Goal: Transaction & Acquisition: Book appointment/travel/reservation

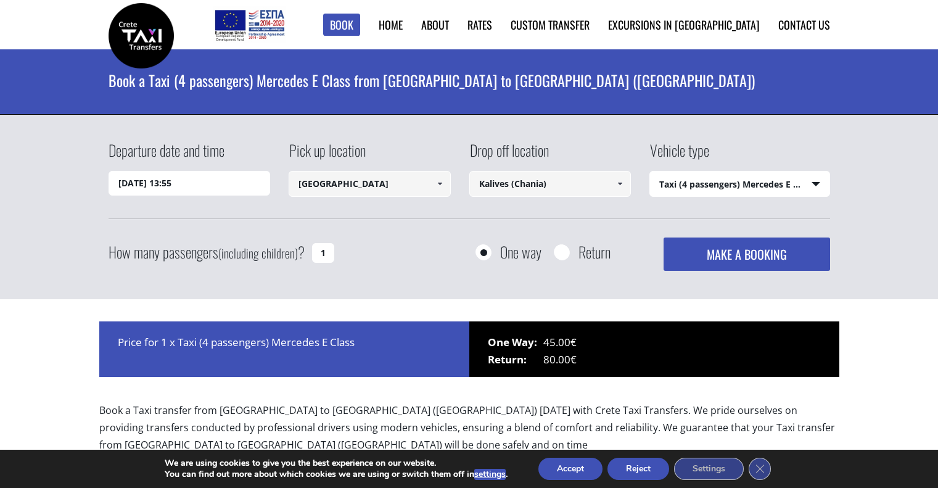
select select "540"
click at [507, 182] on input "Kalives (Chania)" at bounding box center [550, 184] width 162 height 26
drag, startPoint x: 574, startPoint y: 189, endPoint x: 425, endPoint y: 194, distance: 149.4
click at [425, 194] on div "Departure date and time [DATE] 13:55 Pick up location [GEOGRAPHIC_DATA] Select …" at bounding box center [470, 179] width 722 height 80
click at [529, 216] on link "[PERSON_NAME] (Kalives, Chania)" at bounding box center [546, 213] width 154 height 17
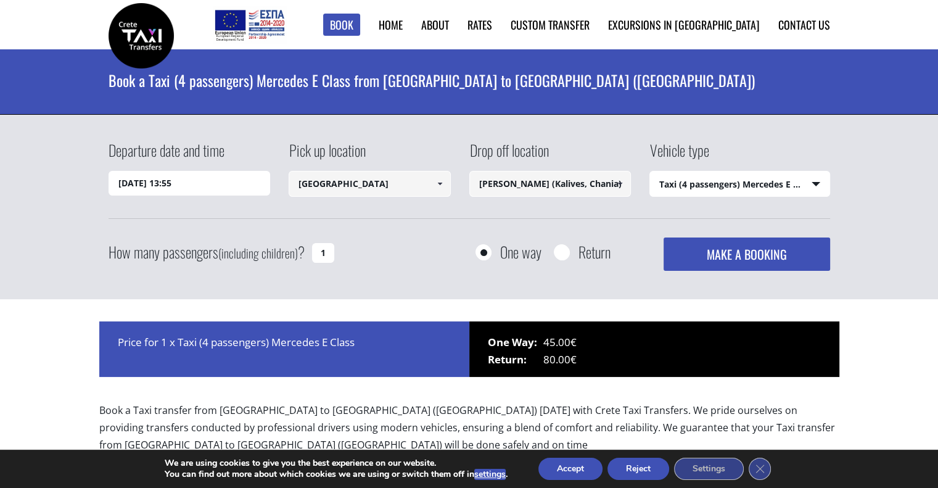
type input "[PERSON_NAME] (Kalives, Chania)"
click at [706, 183] on select "Select vehicle type Taxi (4 passengers) Mercedes E Class Mini Van (7 passengers…" at bounding box center [739, 184] width 179 height 26
select select "541"
click at [650, 171] on select "Select vehicle type Taxi (4 passengers) Mercedes E Class Mini Van (7 passengers…" at bounding box center [739, 184] width 179 height 26
click at [332, 247] on div "How many passengers (including children) ? 1" at bounding box center [236, 252] width 254 height 30
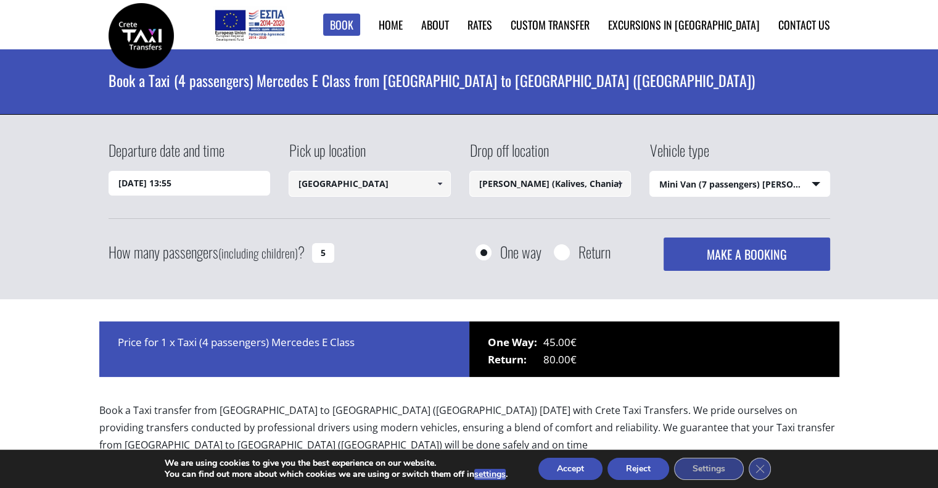
type input "5"
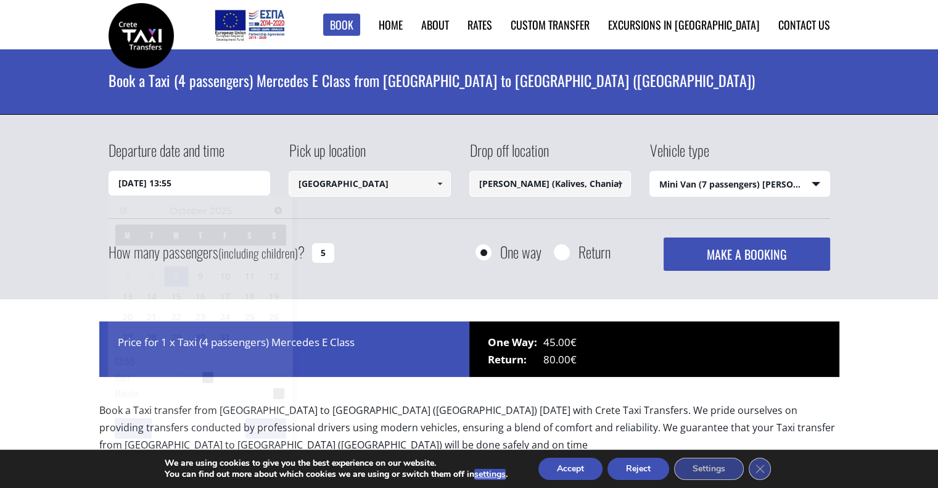
click at [206, 179] on input "[DATE] 13:55" at bounding box center [190, 183] width 162 height 25
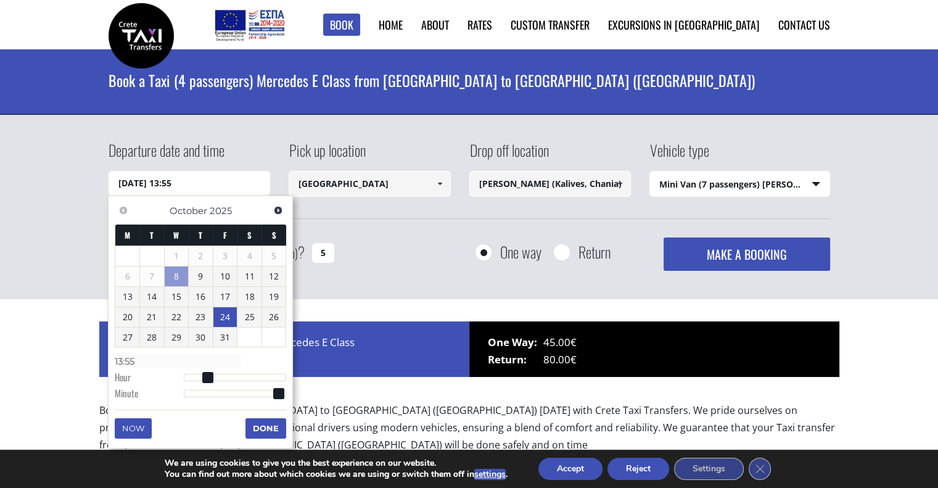
click at [222, 316] on link "24" at bounding box center [225, 317] width 24 height 20
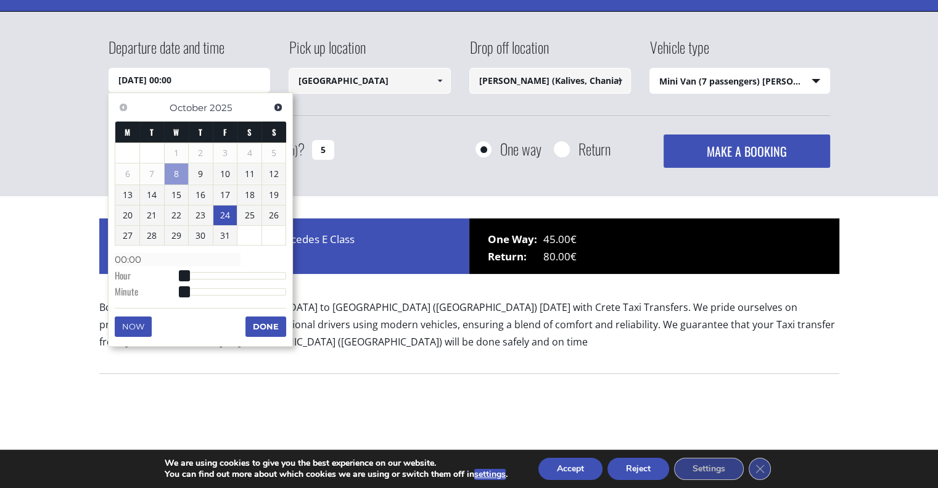
scroll to position [102, 0]
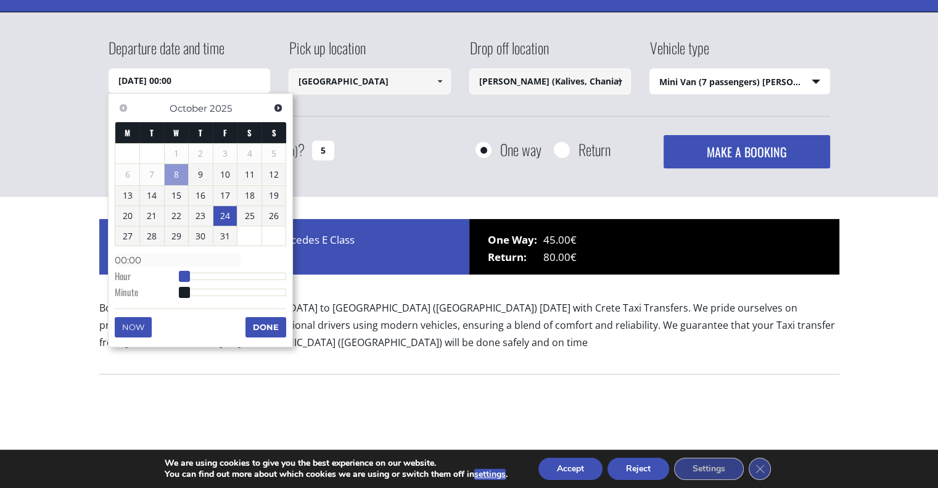
type input "[DATE] 01:00"
type input "01:00"
type input "[DATE] 02:00"
type input "02:00"
type input "[DATE] 03:00"
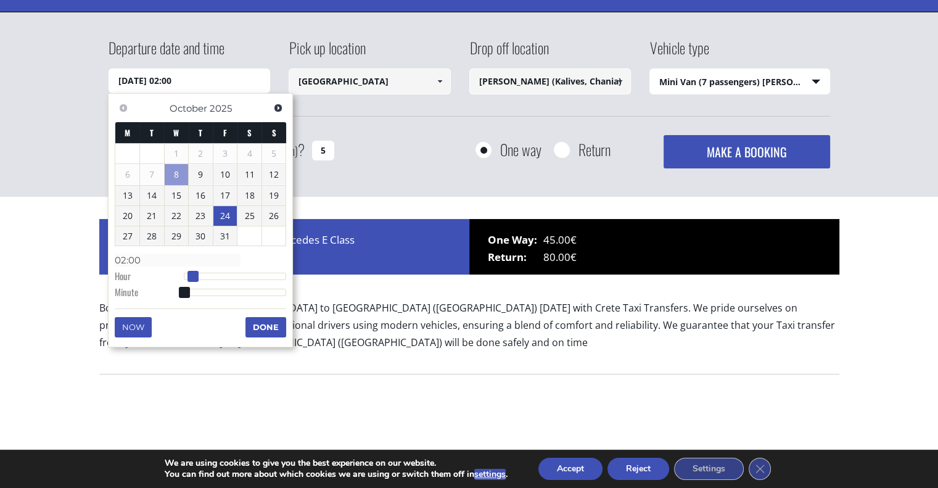
type input "03:00"
type input "[DATE] 04:00"
type input "04:00"
drag, startPoint x: 184, startPoint y: 273, endPoint x: 200, endPoint y: 276, distance: 15.6
click at [200, 276] on span at bounding box center [201, 276] width 11 height 11
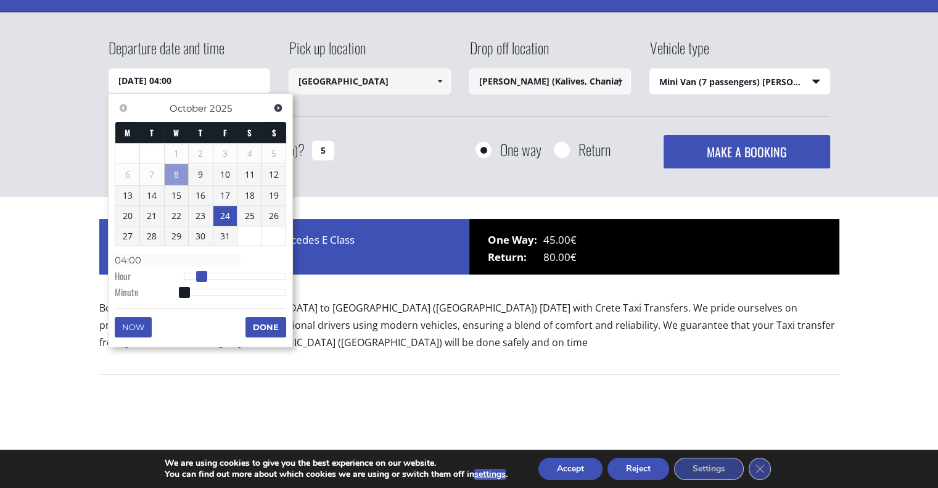
type input "[DATE] 03:00"
type input "03:00"
click at [194, 276] on span at bounding box center [197, 276] width 11 height 11
type input "[DATE] 04:00"
type input "04:00"
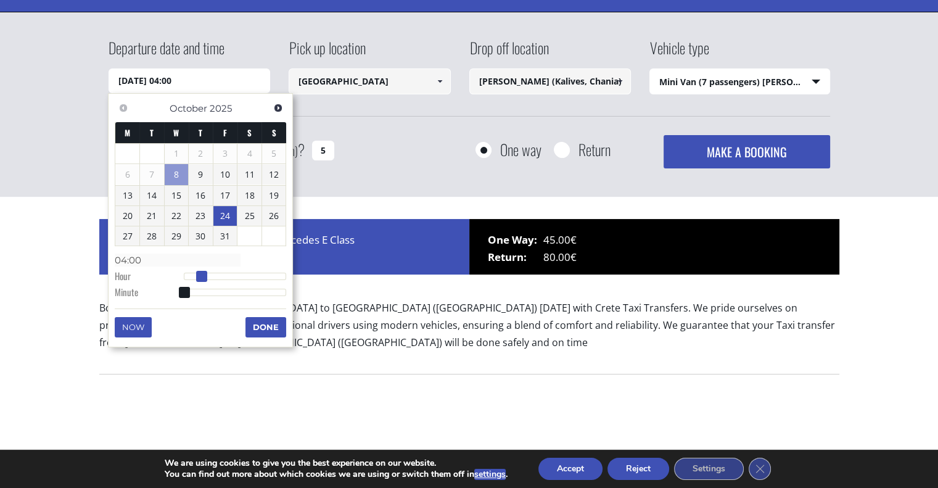
click at [202, 274] on span at bounding box center [201, 276] width 11 height 11
click at [266, 330] on button "Done" at bounding box center [265, 327] width 41 height 20
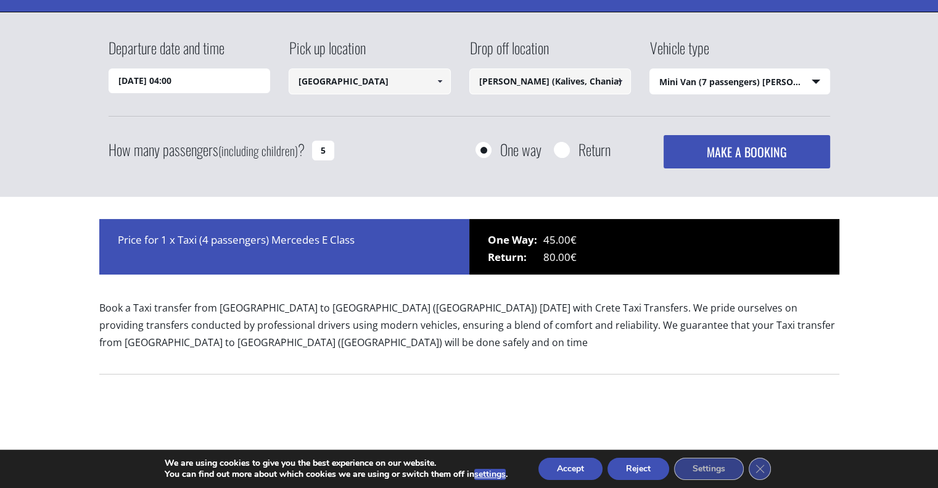
click at [740, 155] on button "MAKE A BOOKING" at bounding box center [747, 151] width 166 height 33
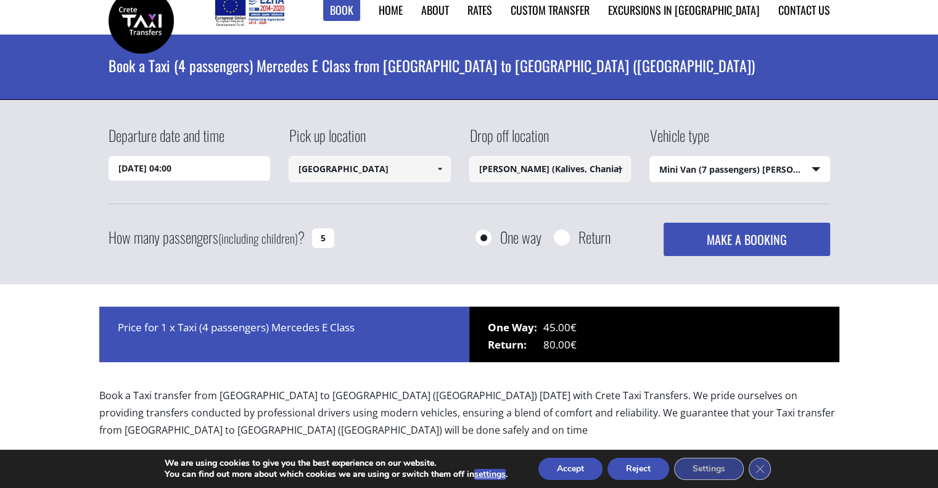
scroll to position [12, 0]
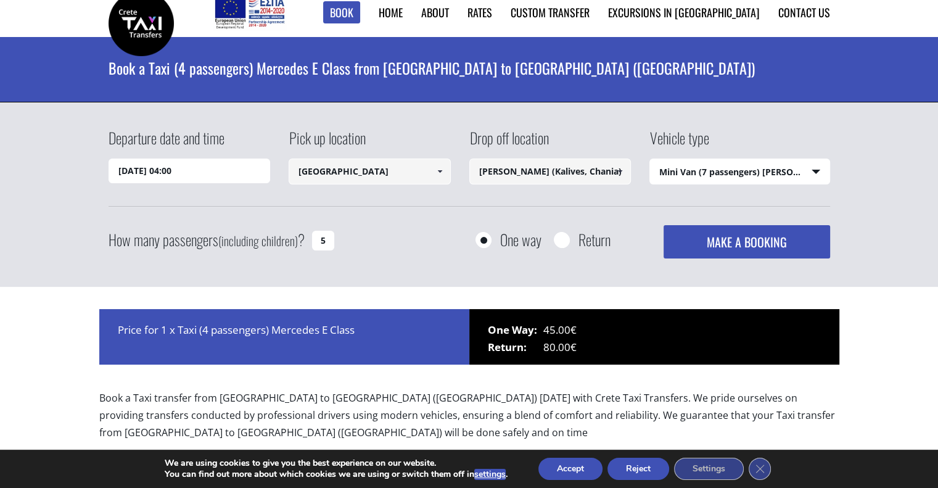
click at [230, 176] on input "[DATE] 04:00" at bounding box center [190, 171] width 162 height 25
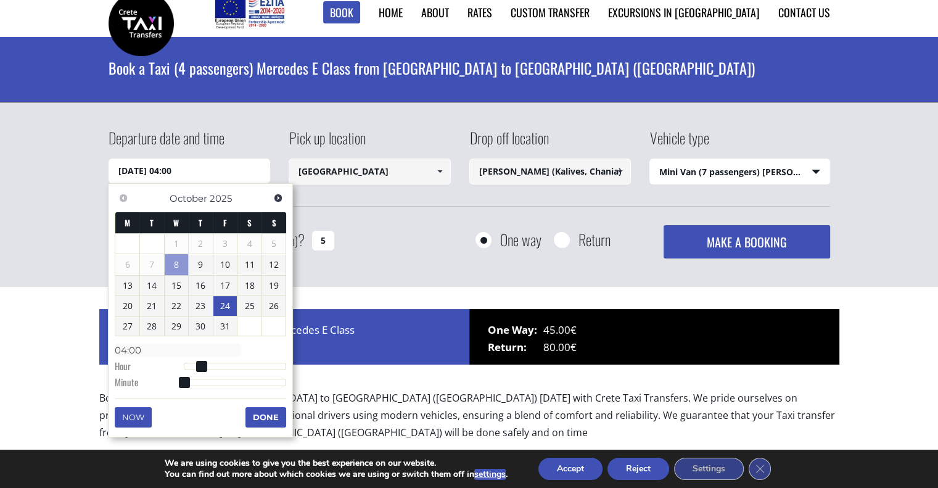
click at [355, 261] on div "Departure date and time [DATE] 04:00 Pick up location [GEOGRAPHIC_DATA] Select …" at bounding box center [469, 194] width 938 height 185
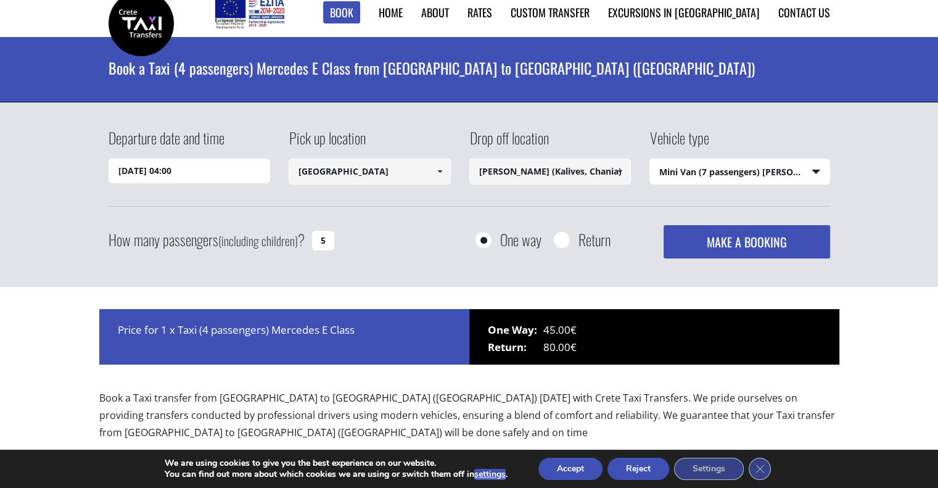
click at [449, 276] on div "Departure date and time [DATE] 04:00 Pick up location [GEOGRAPHIC_DATA] Select …" at bounding box center [469, 194] width 938 height 185
click at [738, 175] on select "Select vehicle type Taxi (4 passengers) Mercedes E Class Mini Van (7 passengers…" at bounding box center [739, 172] width 179 height 26
click at [650, 159] on select "Select vehicle type Taxi (4 passengers) Mercedes E Class Mini Van (7 passengers…" at bounding box center [739, 172] width 179 height 26
click at [650, 277] on div "Departure date and time [DATE] 04:00 Pick up location [GEOGRAPHIC_DATA] Select …" at bounding box center [469, 194] width 938 height 185
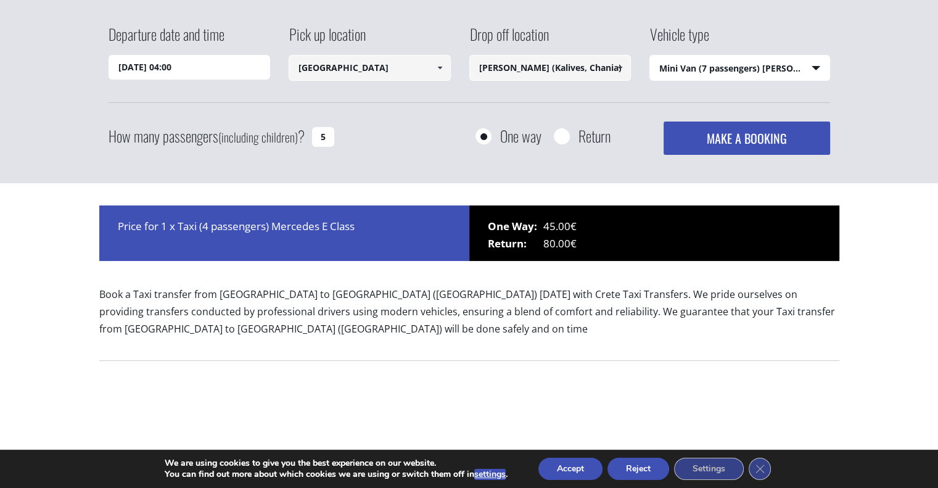
scroll to position [118, 0]
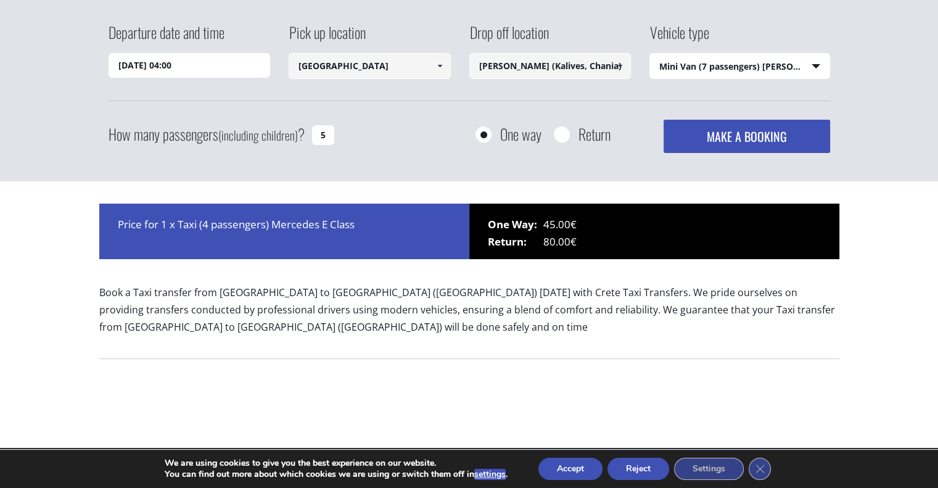
click at [268, 225] on div "Price for 1 x Taxi (4 passengers) Mercedes E Class" at bounding box center [284, 232] width 370 height 56
click at [540, 338] on p "Book a Taxi transfer from [GEOGRAPHIC_DATA] to [GEOGRAPHIC_DATA] ([GEOGRAPHIC_D…" at bounding box center [469, 315] width 740 height 62
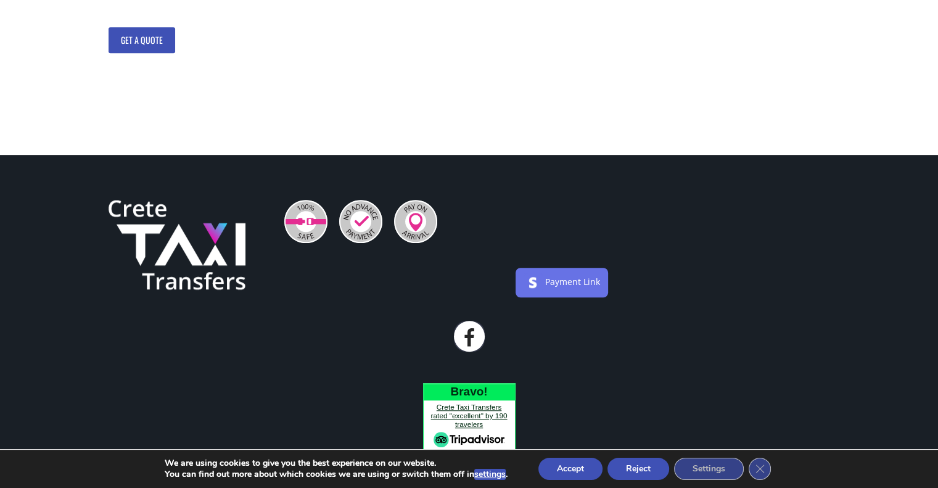
scroll to position [760, 0]
